Goal: Information Seeking & Learning: Compare options

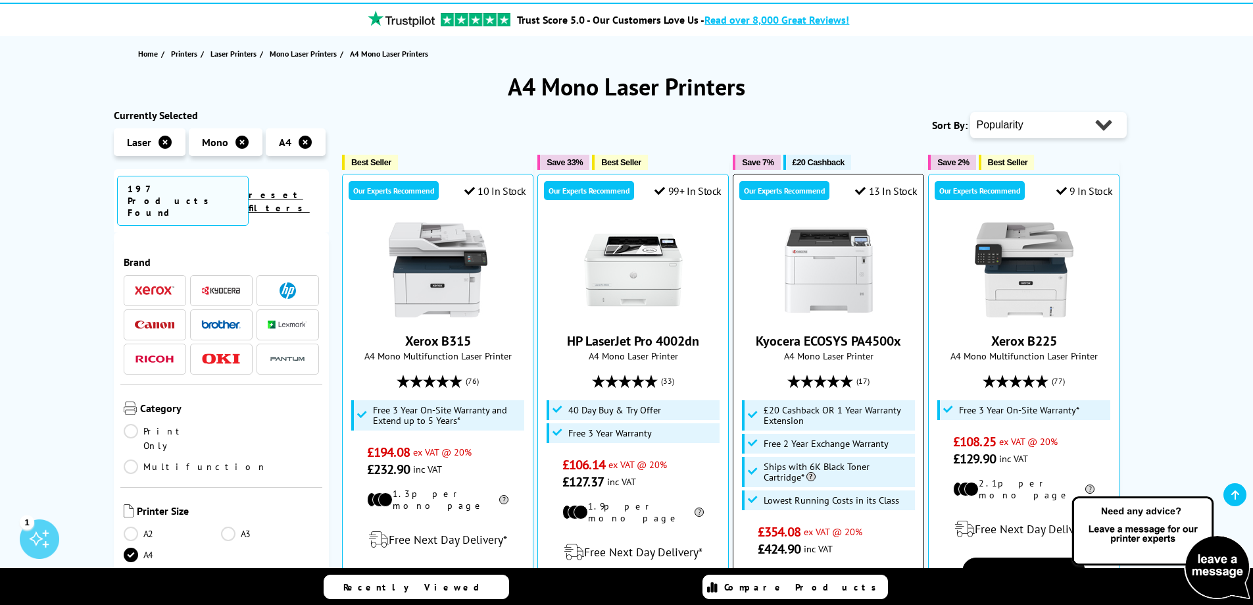
scroll to position [132, 0]
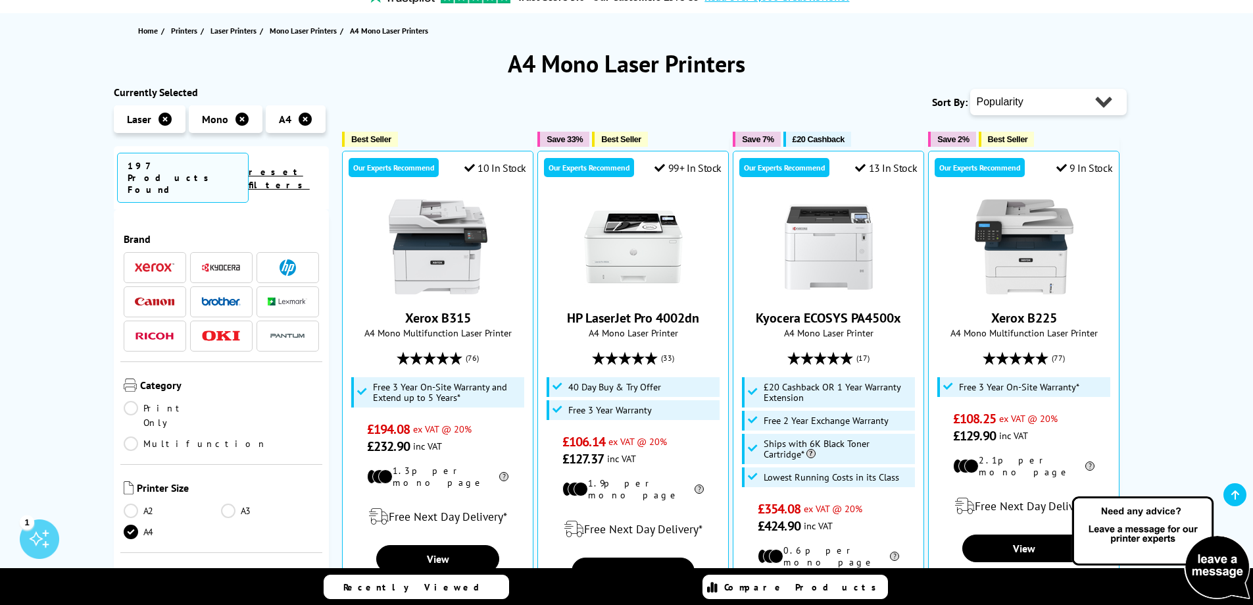
click at [1068, 91] on select "Popularity Rating Price - Low to High Price - High to Low Running Costs - Low t…" at bounding box center [1048, 102] width 157 height 26
select select "Price Descending"
click at [970, 89] on select "Popularity Rating Price - Low to High Price - High to Low Running Costs - Low t…" at bounding box center [1048, 102] width 157 height 26
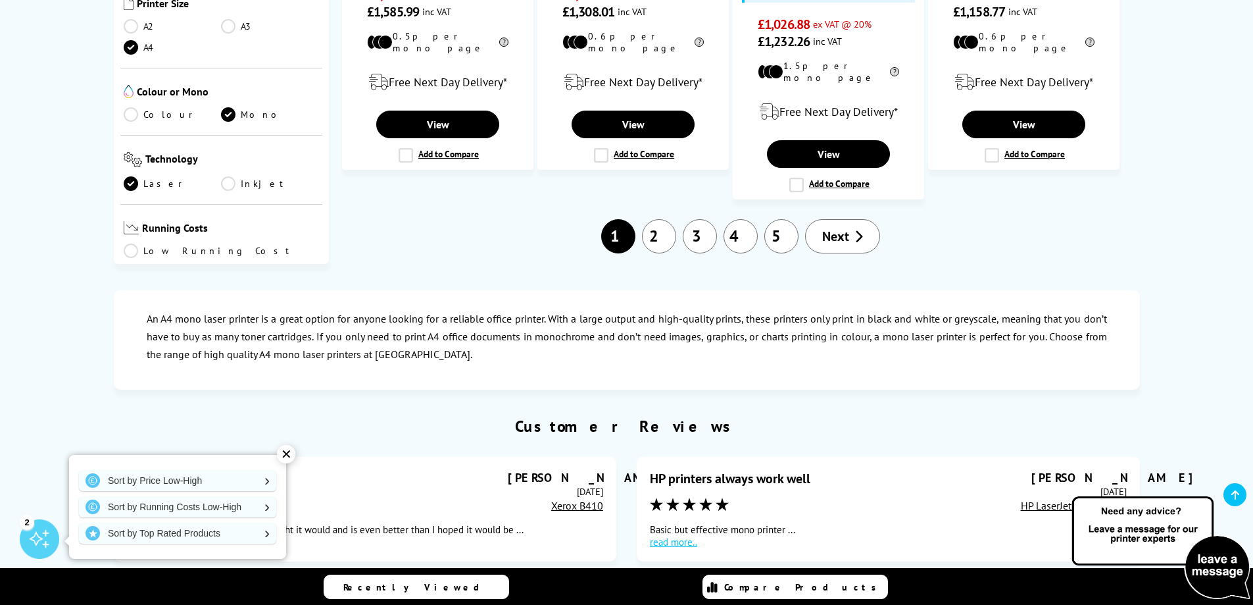
scroll to position [1513, 0]
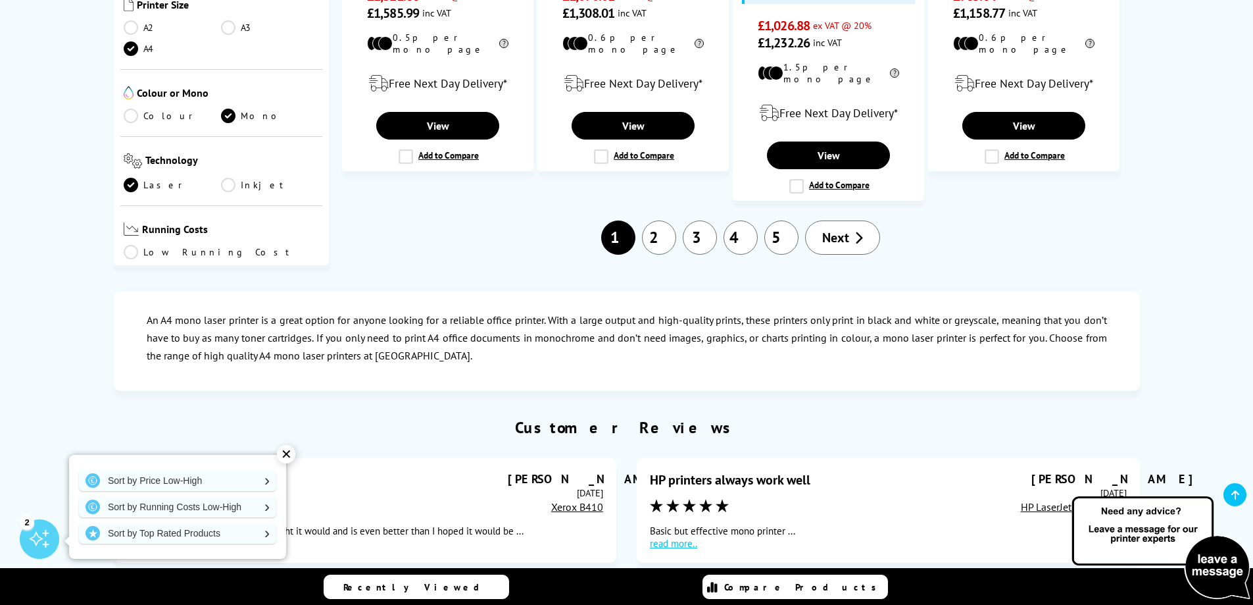
click at [661, 220] on link "2" at bounding box center [659, 237] width 34 height 34
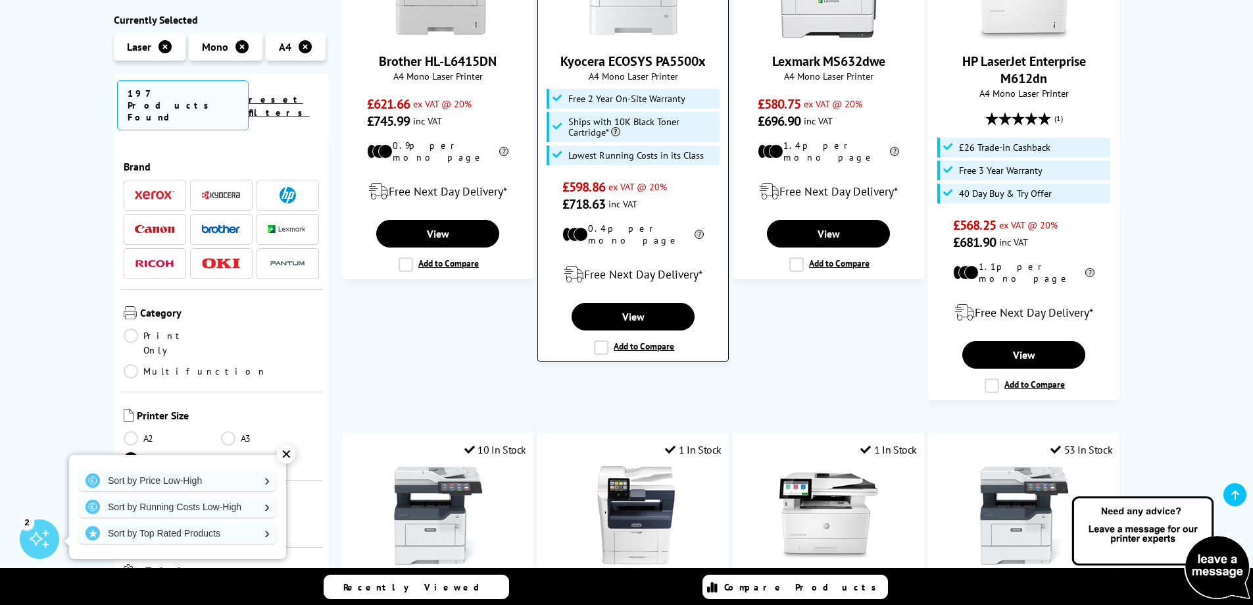
scroll to position [658, 0]
